Goal: Task Accomplishment & Management: Manage account settings

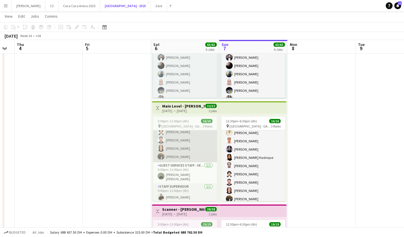
scroll to position [95, 0]
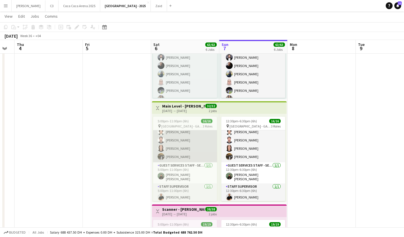
click at [178, 156] on app-card-role "Guest Services Staff 14/14 5:00pm-11:00pm (6h) [PERSON_NAME] [PERSON_NAME] [PER…" at bounding box center [185, 98] width 64 height 127
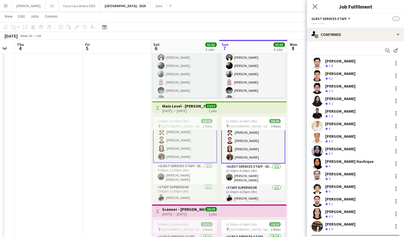
scroll to position [96, 0]
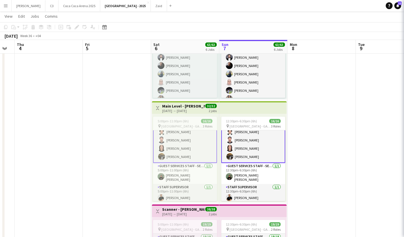
click at [240, 150] on app-card-role "Guest Services Staff 14/14 12:30pm-6:30pm (6h) [PERSON_NAME] [PERSON_NAME] [PER…" at bounding box center [253, 99] width 64 height 128
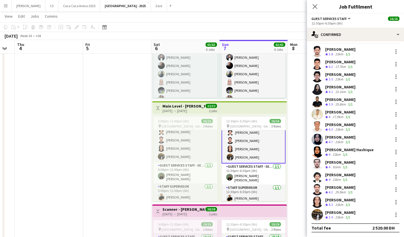
scroll to position [11, 0]
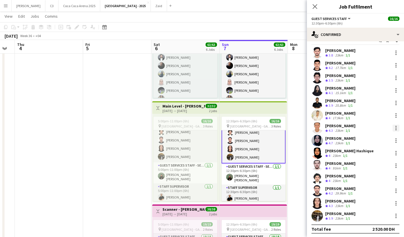
click at [396, 128] on div at bounding box center [395, 128] width 1 height 1
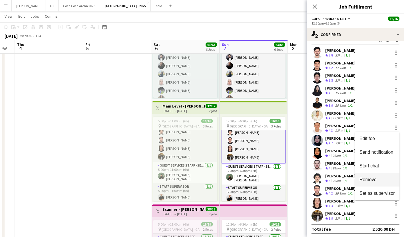
click at [374, 179] on span "Remove" at bounding box center [367, 179] width 17 height 5
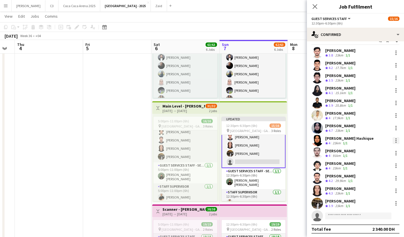
click at [397, 139] on div at bounding box center [396, 140] width 7 height 7
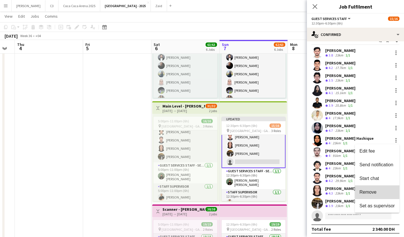
click at [376, 192] on span "Remove" at bounding box center [367, 192] width 17 height 5
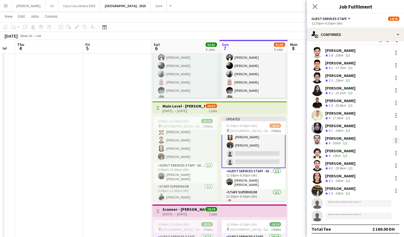
click at [398, 141] on div at bounding box center [396, 140] width 7 height 7
click at [378, 193] on span "Remove" at bounding box center [376, 192] width 35 height 5
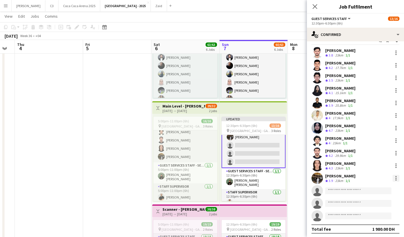
click at [397, 178] on div at bounding box center [396, 178] width 7 height 7
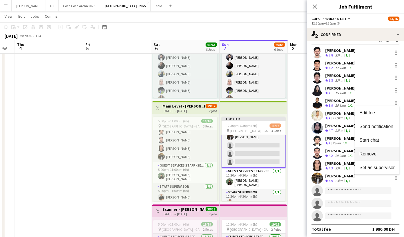
click at [378, 154] on span "Remove" at bounding box center [376, 154] width 35 height 5
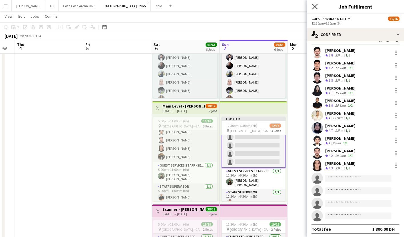
click at [316, 6] on icon "Close pop-in" at bounding box center [314, 6] width 5 height 5
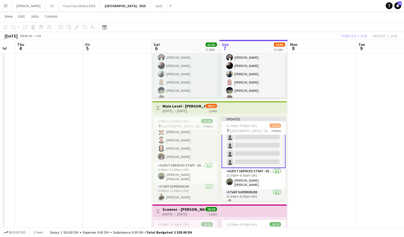
click at [355, 36] on div "Publish 1 job Revert 1 job" at bounding box center [369, 35] width 70 height 7
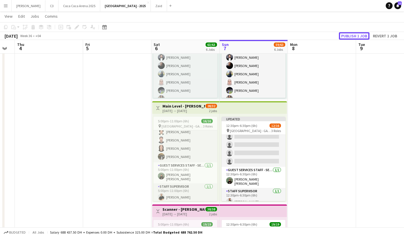
scroll to position [94, 0]
click at [355, 36] on button "Publish 1 job" at bounding box center [354, 35] width 31 height 7
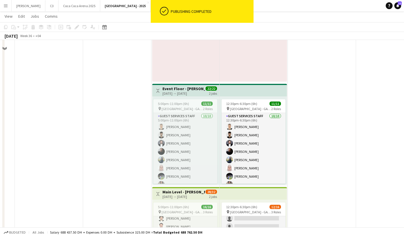
scroll to position [252, 0]
